Goal: Find contact information: Find contact information

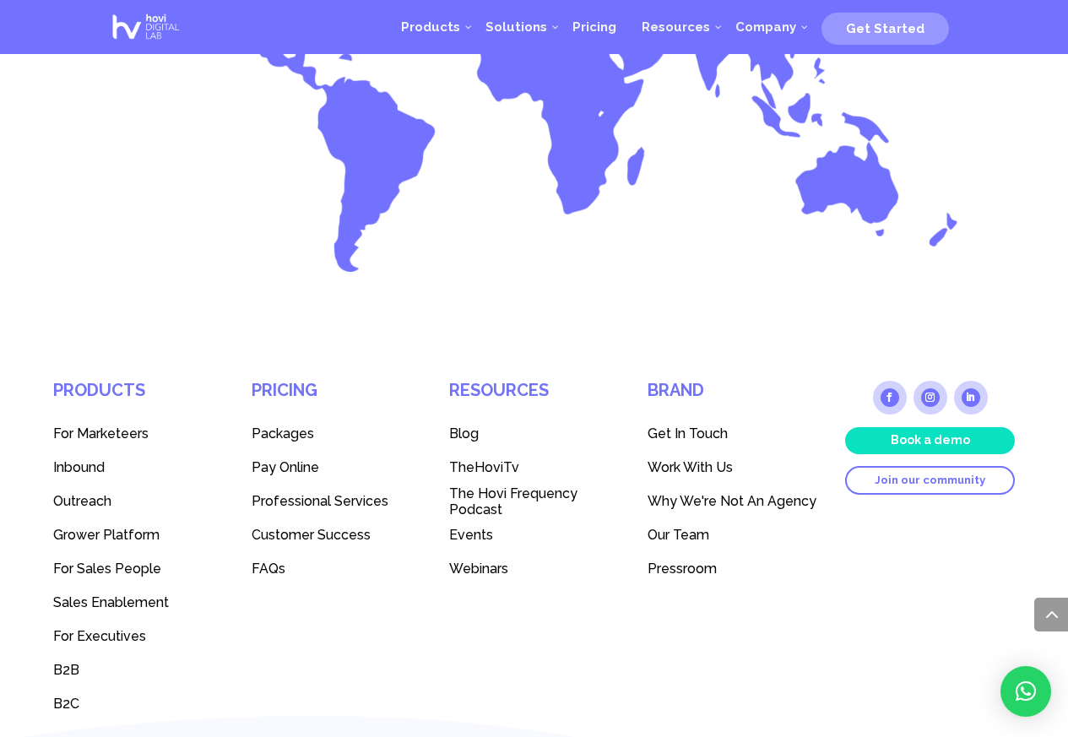
scroll to position [2099, 0]
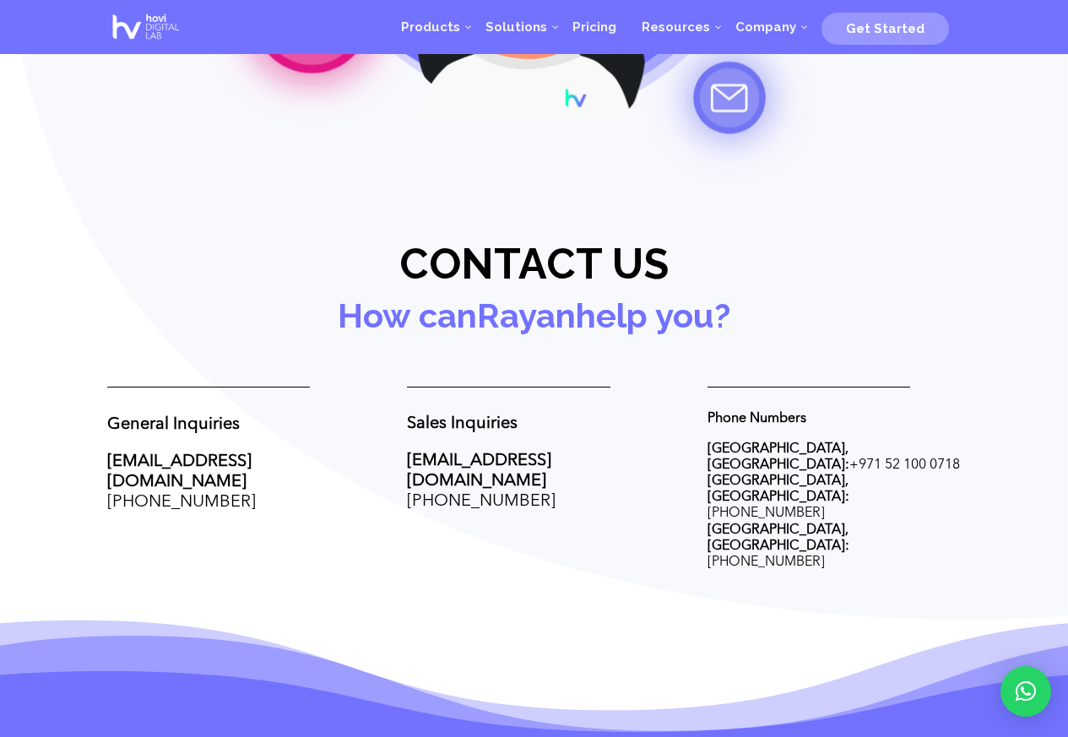
scroll to position [474, 0]
